Goal: Transaction & Acquisition: Obtain resource

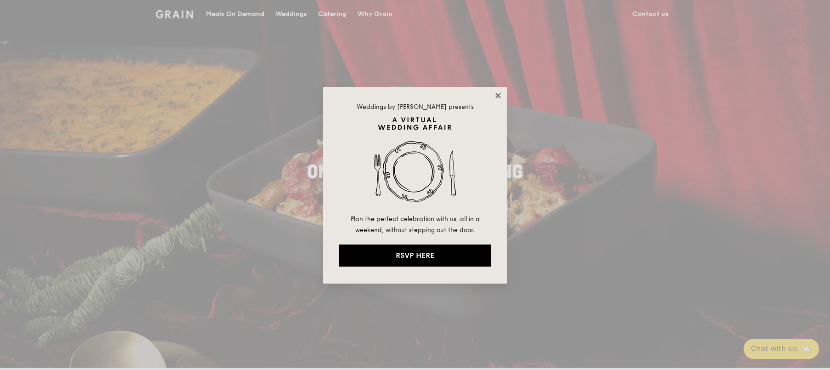
click at [495, 95] on icon at bounding box center [498, 96] width 8 height 8
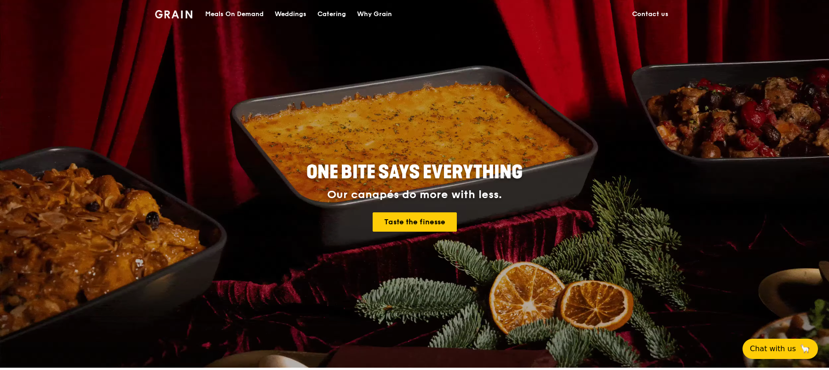
click at [388, 75] on div "ONE BITE SAYS EVERYTHING Our canapés do more with less. Taste the finesse" at bounding box center [414, 198] width 515 height 340
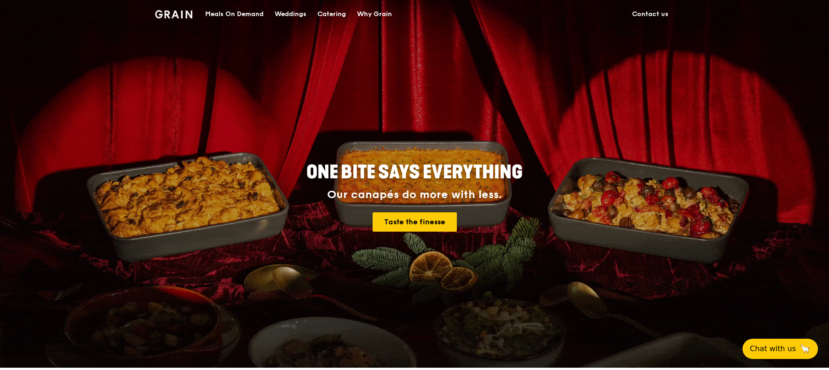
click at [322, 13] on div "Catering" at bounding box center [331, 14] width 29 height 28
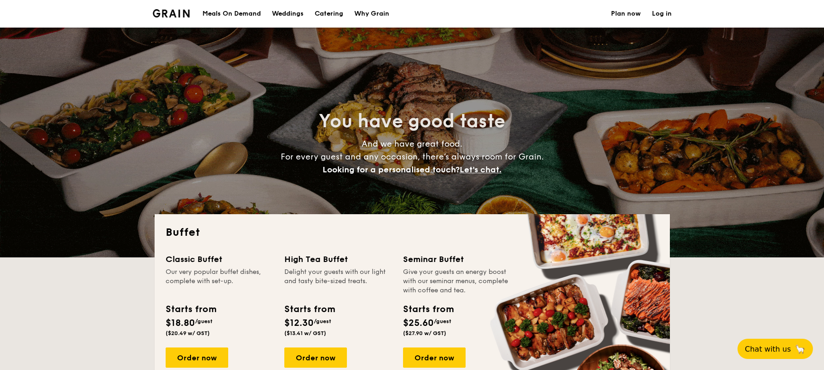
select select
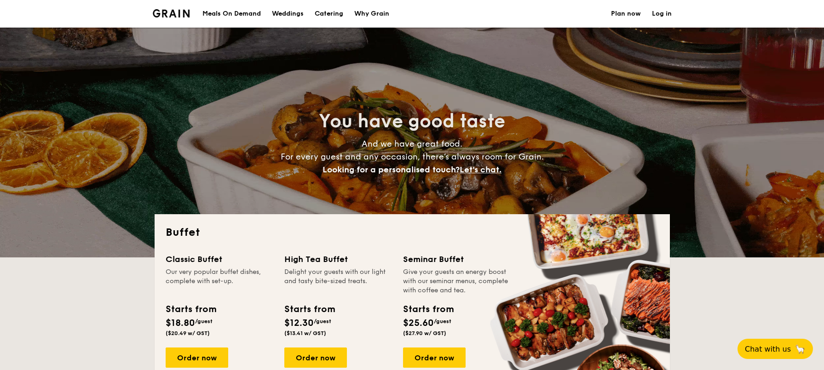
click at [251, 13] on div "Meals On Demand" at bounding box center [231, 14] width 58 height 28
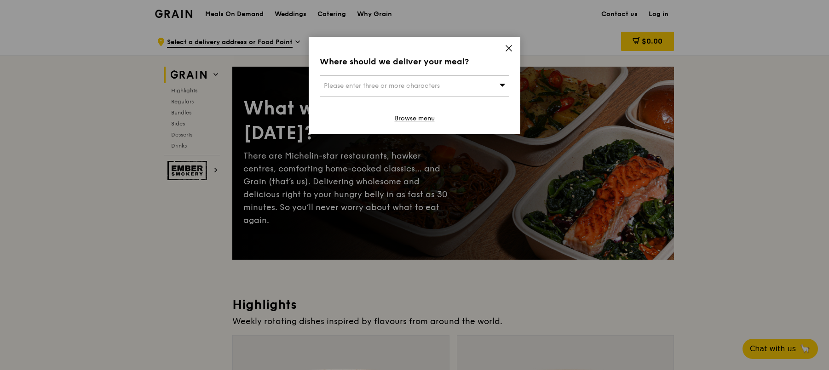
click at [509, 49] on icon at bounding box center [509, 49] width 6 height 6
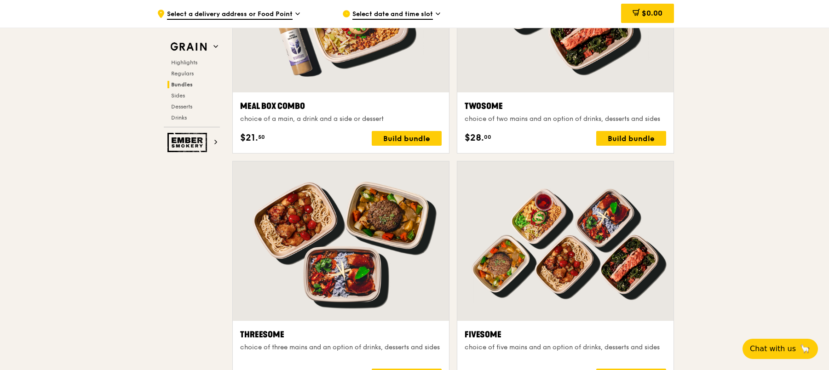
scroll to position [1466, 0]
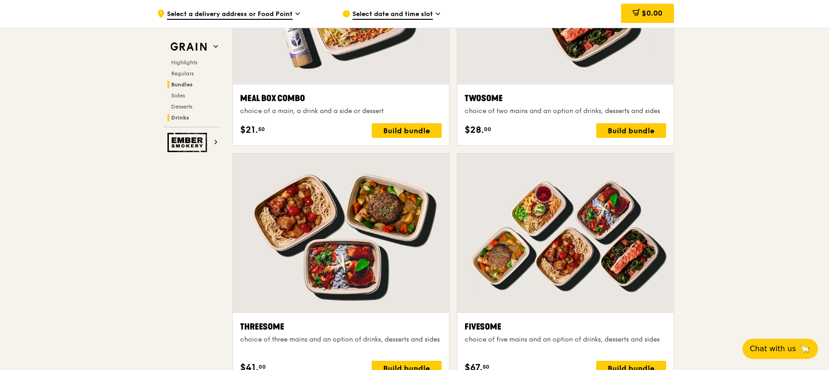
drag, startPoint x: 179, startPoint y: 107, endPoint x: 178, endPoint y: 113, distance: 6.5
click at [179, 107] on span "Desserts" at bounding box center [181, 106] width 21 height 6
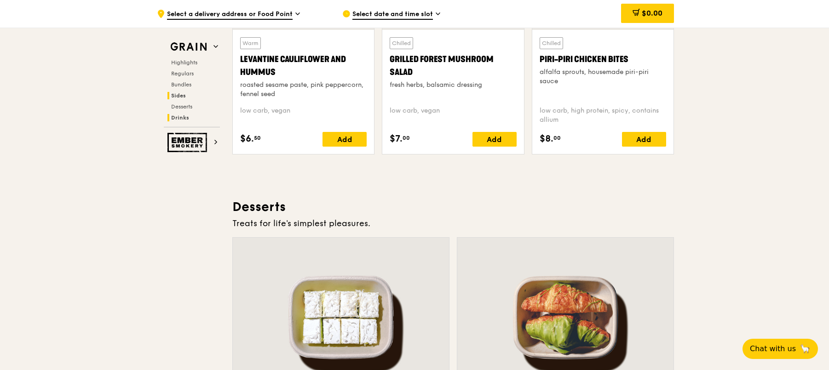
click at [178, 115] on span "Drinks" at bounding box center [180, 118] width 18 height 6
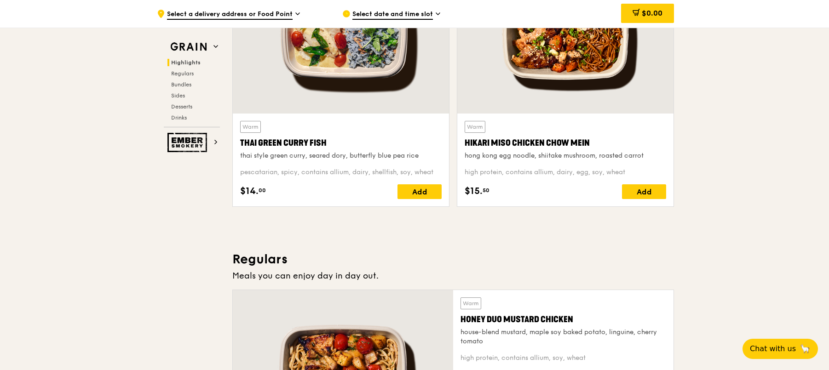
scroll to position [0, 0]
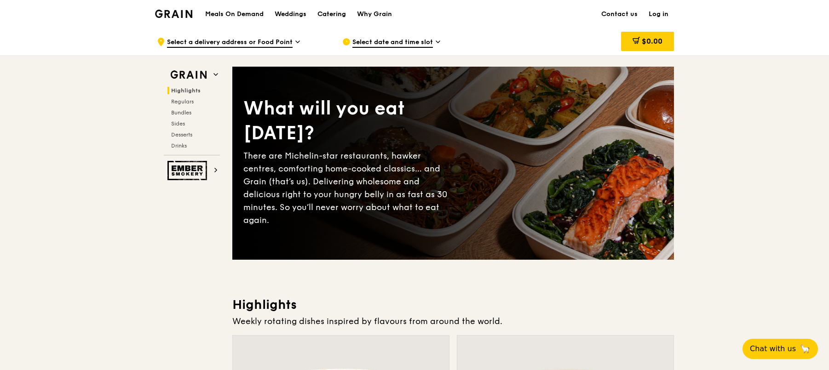
click at [339, 16] on div "Catering" at bounding box center [331, 14] width 29 height 28
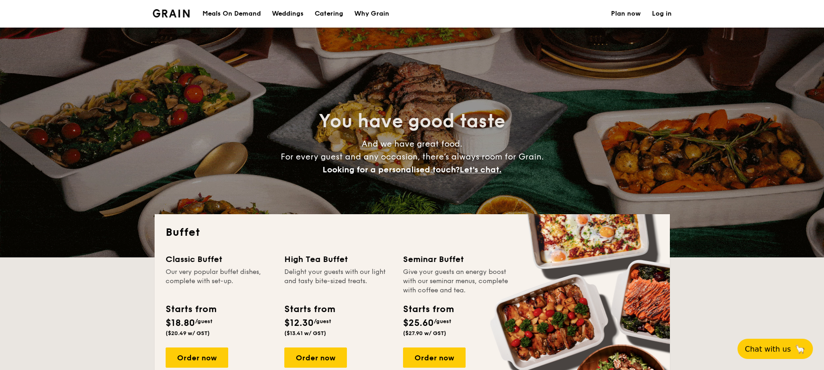
select select
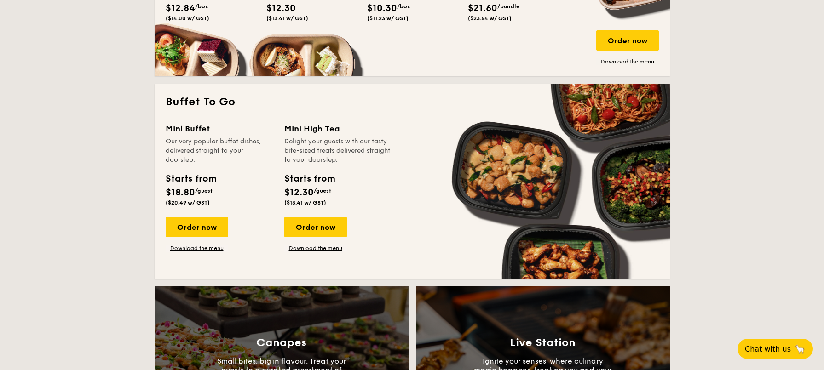
scroll to position [537, 0]
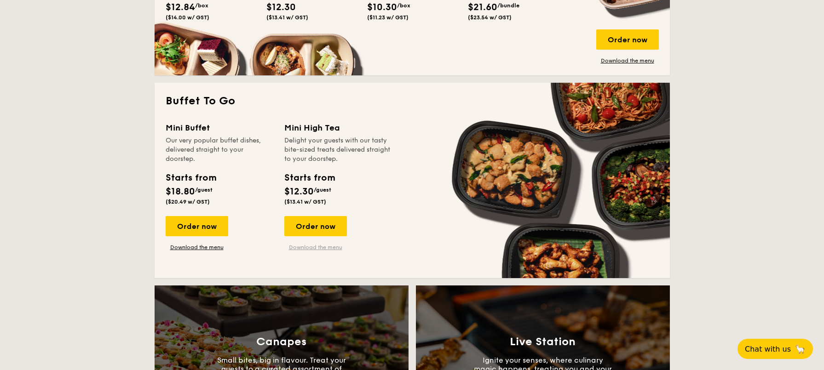
click at [325, 246] on link "Download the menu" at bounding box center [315, 247] width 63 height 7
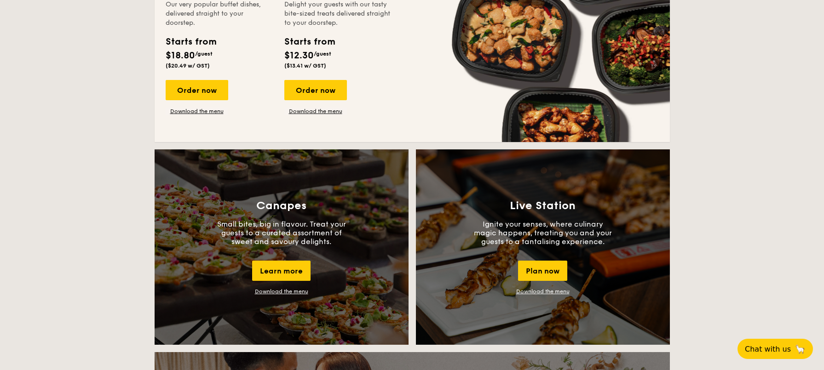
scroll to position [667, 0]
